Goal: Information Seeking & Learning: Learn about a topic

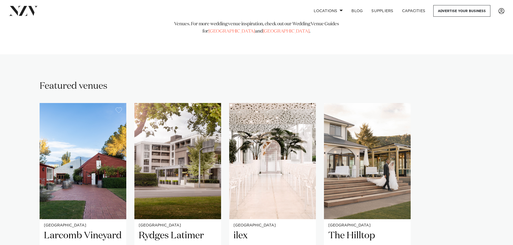
scroll to position [323, 0]
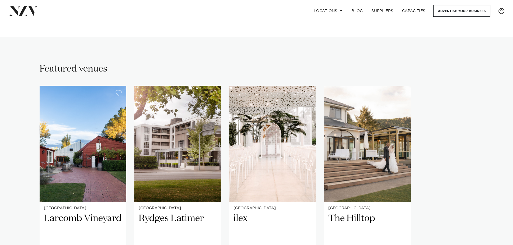
click at [91, 148] on img "1 / 4" at bounding box center [83, 144] width 87 height 116
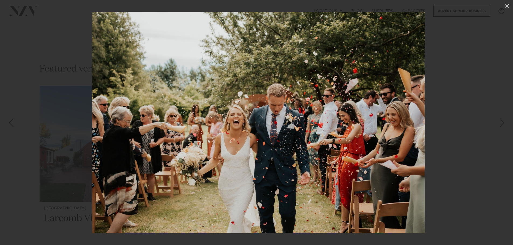
click at [17, 170] on div at bounding box center [256, 122] width 513 height 245
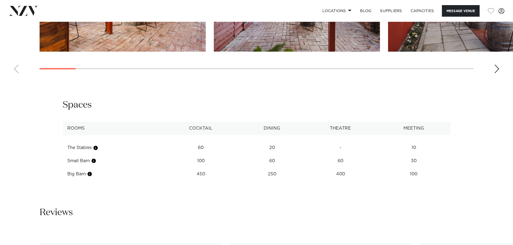
scroll to position [565, 0]
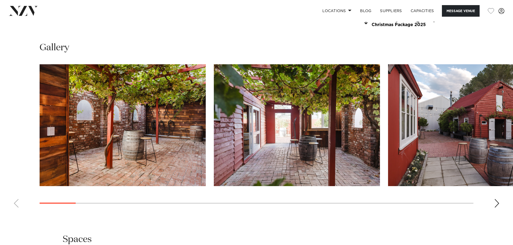
click at [496, 205] on div "Next slide" at bounding box center [496, 203] width 5 height 9
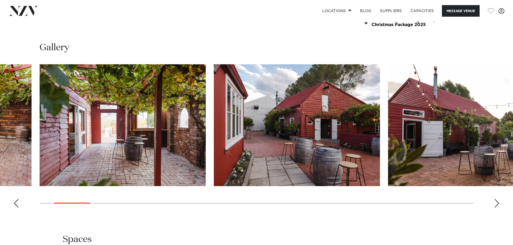
click at [496, 205] on div "Next slide" at bounding box center [496, 203] width 5 height 9
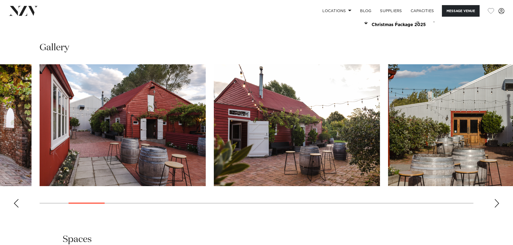
click at [496, 205] on div "Next slide" at bounding box center [496, 203] width 5 height 9
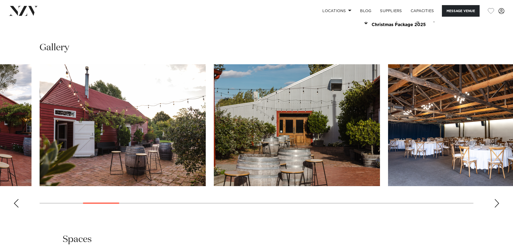
click at [496, 205] on div "Next slide" at bounding box center [496, 203] width 5 height 9
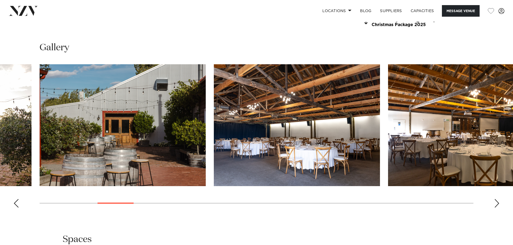
click at [496, 205] on div "Next slide" at bounding box center [496, 203] width 5 height 9
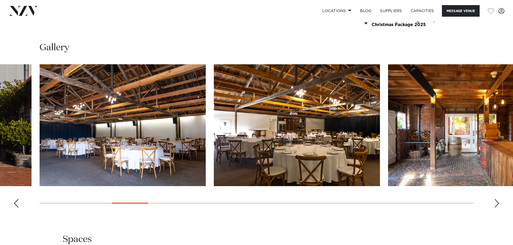
click at [496, 205] on div "Next slide" at bounding box center [496, 203] width 5 height 9
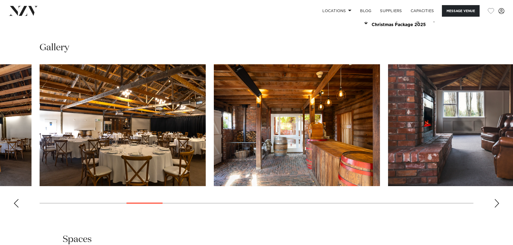
click at [496, 205] on div "Next slide" at bounding box center [496, 203] width 5 height 9
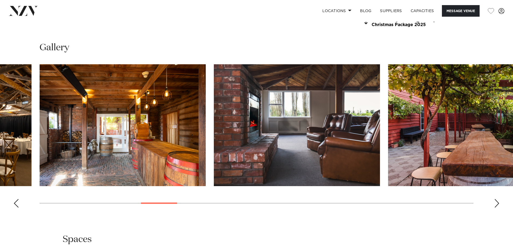
click at [496, 205] on div "Next slide" at bounding box center [496, 203] width 5 height 9
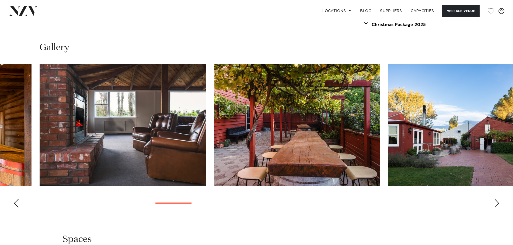
click at [496, 205] on div "Next slide" at bounding box center [496, 203] width 5 height 9
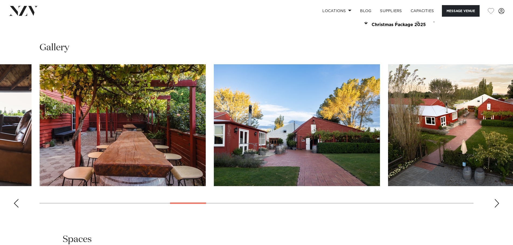
click at [496, 205] on div "Next slide" at bounding box center [496, 203] width 5 height 9
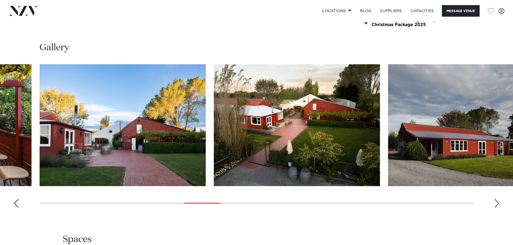
click at [496, 205] on div "Next slide" at bounding box center [496, 203] width 5 height 9
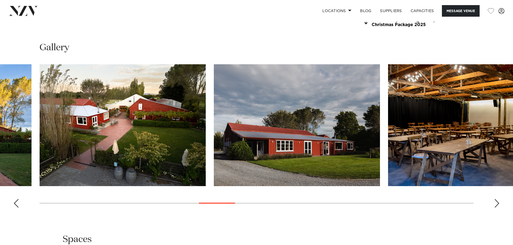
click at [496, 205] on div "Next slide" at bounding box center [496, 203] width 5 height 9
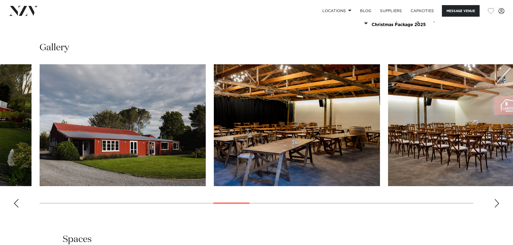
click at [496, 205] on div "Next slide" at bounding box center [496, 203] width 5 height 9
